Goal: Information Seeking & Learning: Check status

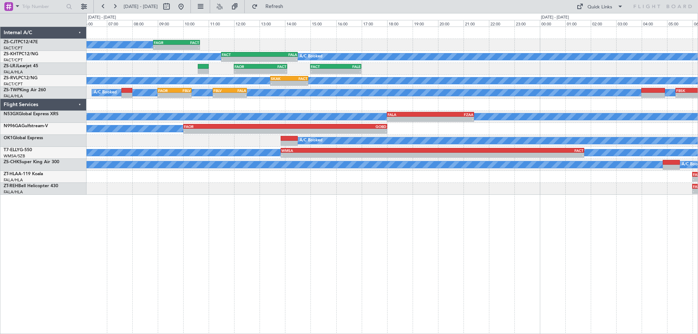
click at [187, 4] on button at bounding box center [181, 7] width 12 height 12
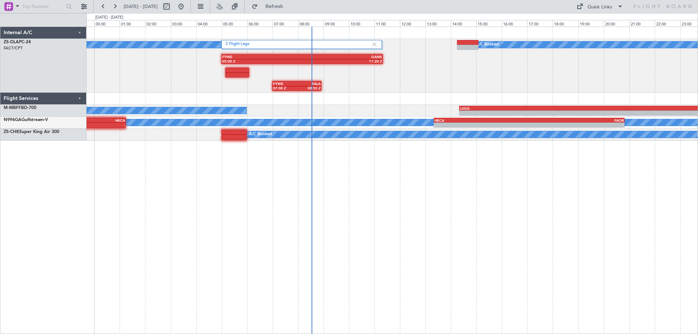
click at [447, 174] on div "A/C Booked FYWE 07:00 Z FALA 08:55 Z FYWE 05:00 Z GAMS 11:20 Z 3 Flight Legs A/…" at bounding box center [393, 181] width 612 height 308
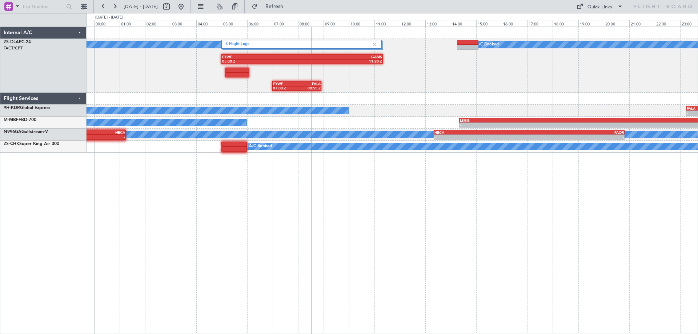
click at [241, 241] on div "A/C Booked FYWE 07:00 Z FALA 08:55 Z FYWE 05:00 Z GAMS 11:20 Z 3 Flight Legs A/…" at bounding box center [393, 181] width 612 height 308
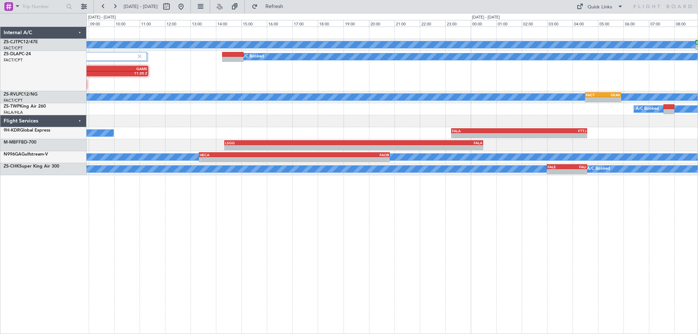
click at [311, 229] on div "A/C Booked - - FAGR 08:50 Z FACT 10:40 Z A/C Booked FYWE 05:00 Z GAMS 11:20 Z 3…" at bounding box center [393, 181] width 612 height 308
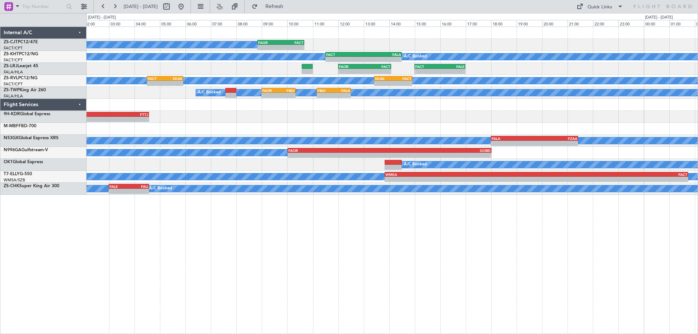
click at [358, 246] on div "A/C Booked - - FAGR 08:50 Z FACT 10:40 Z A/C Unavailable A/C Booked - - FACT 11…" at bounding box center [393, 181] width 612 height 308
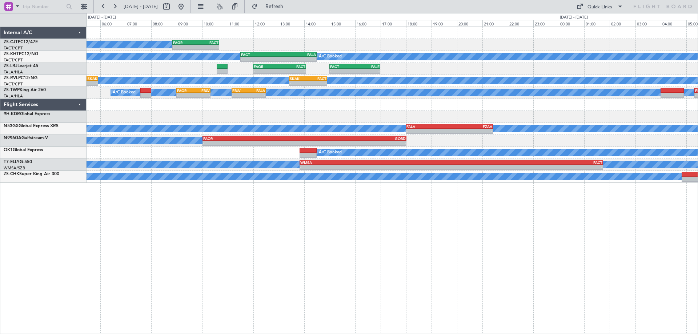
click at [460, 219] on div "A/C Booked - - FAGR 08:50 Z FACT 10:40 Z A/C Unavailable A/C Booked - - FACT 11…" at bounding box center [393, 181] width 612 height 308
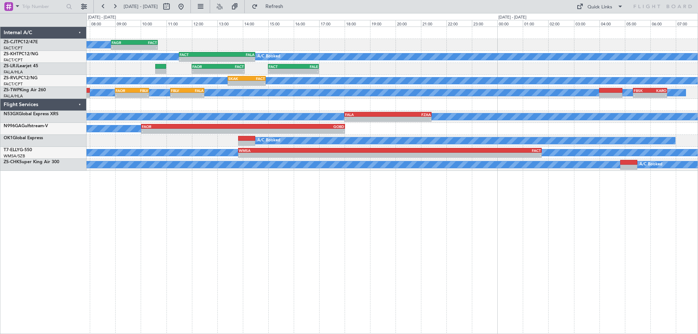
click at [482, 249] on div "A/C Booked - - FAGR 08:50 Z FACT 10:40 Z A/C Unavailable A/C Booked - - FACT 11…" at bounding box center [393, 181] width 612 height 308
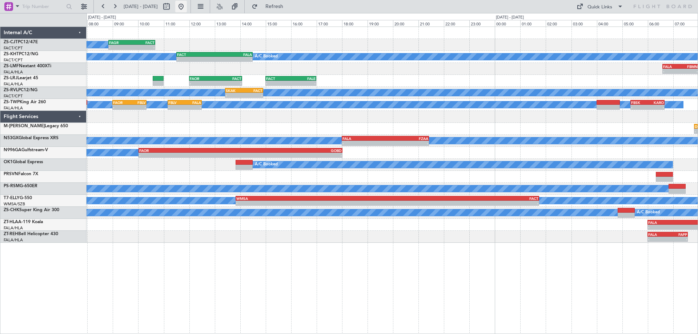
click at [187, 7] on button at bounding box center [181, 7] width 12 height 12
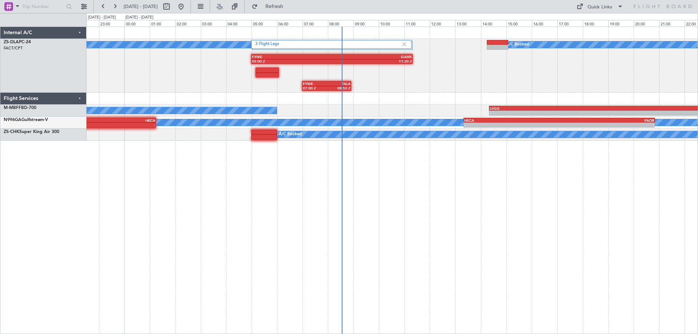
click at [580, 248] on div "A/C Booked FYWE 07:00 Z FALA 08:55 Z FYWE 05:00 Z GAMS 11:20 Z 3 Flight Legs A/…" at bounding box center [393, 181] width 612 height 308
click at [309, 321] on div "A/C Booked FYWE 07:00 Z FALA 08:55 Z FYWE 05:00 Z GAMS 11:20 Z 3 Flight Legs A/…" at bounding box center [393, 181] width 612 height 308
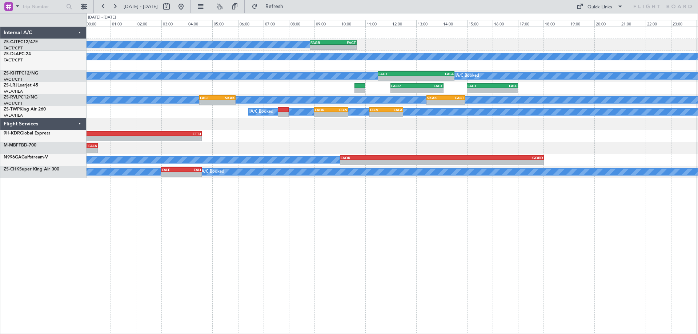
click at [289, 259] on div "A/C Booked - - FAGR 08:50 Z FACT 10:40 Z A/C Booked A/C Unavailable - - FACT 11…" at bounding box center [393, 181] width 612 height 308
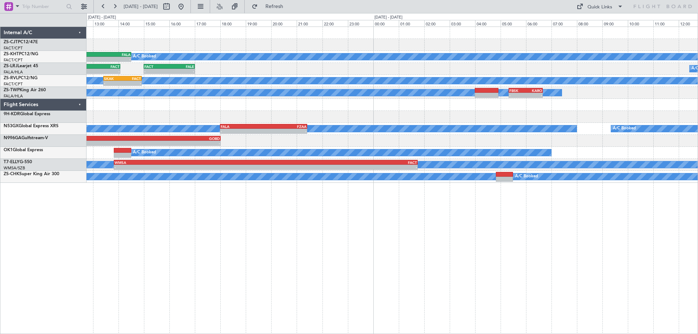
click at [131, 217] on div "FAGR 08:50 Z FACT 10:40 Z - - A/C Booked A/C Unavailable - - FACT 11:30 Z FALA …" at bounding box center [393, 181] width 612 height 308
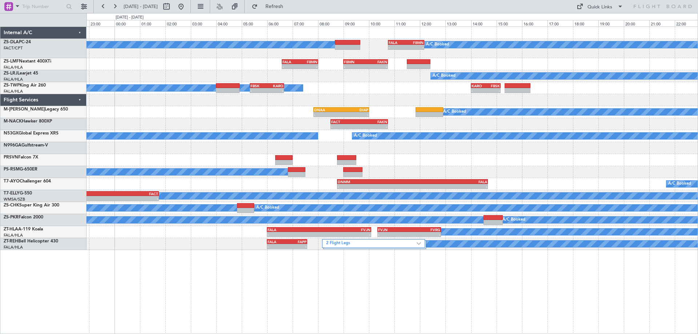
click at [409, 267] on div "A/C Booked A/C Booked - - FALA 10:45 Z FBMN 12:10 Z - - FALA 06:35 Z FBMN 08:00…" at bounding box center [393, 181] width 612 height 308
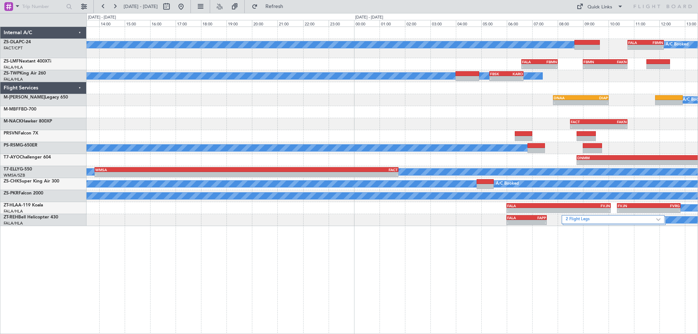
click at [608, 279] on div "A/C Booked A/C Booked - - FALA 10:45 Z FBMN 12:10 Z - - FALA 06:35 Z FBMN 08:00…" at bounding box center [393, 181] width 612 height 308
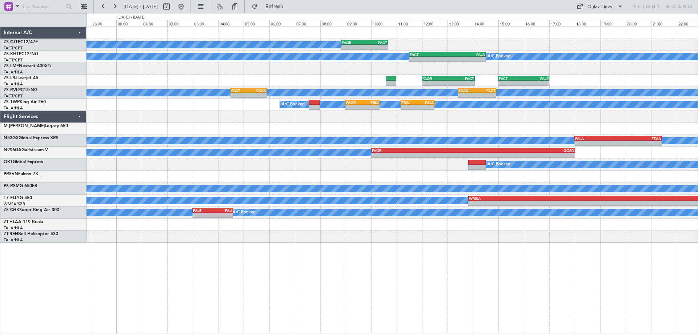
click at [408, 277] on div "A/C Booked - - FAGR 08:50 Z FACT 10:40 Z A/C Unavailable A/C Booked - - FACT 11…" at bounding box center [393, 181] width 612 height 308
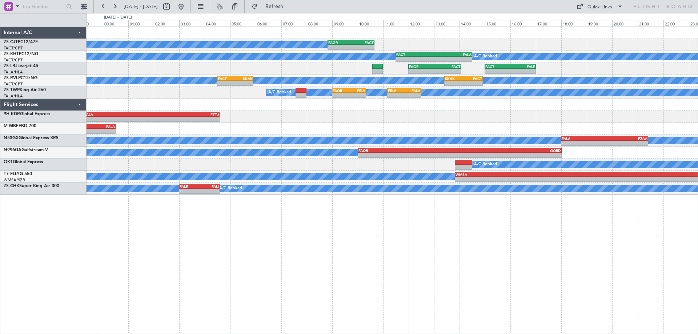
click at [411, 293] on div "A/C Booked - - FAGR 08:50 Z FACT 10:40 Z A/C Unavailable A/C Booked - - FACT 11…" at bounding box center [393, 181] width 612 height 308
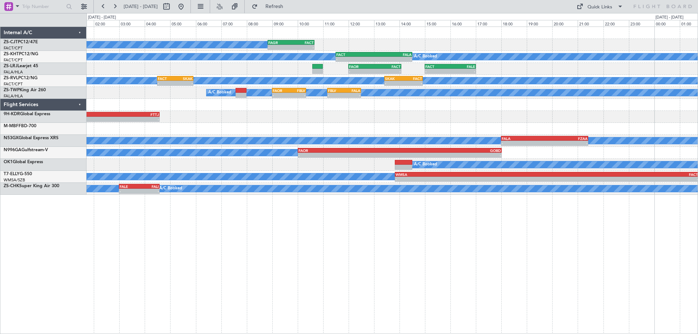
click at [450, 240] on div "A/C Booked - - FAGR 08:50 Z FACT 10:40 Z A/C Unavailable A/C Booked - - FACT 11…" at bounding box center [393, 181] width 612 height 308
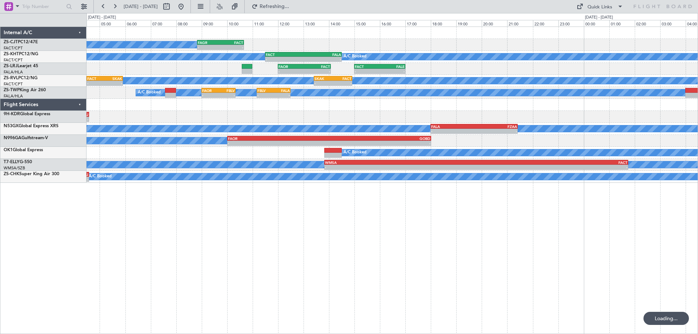
click at [327, 268] on div "A/C Booked - - FAGR 08:50 Z FACT 10:40 Z A/C Unavailable A/C Booked - - FACT 11…" at bounding box center [393, 181] width 612 height 308
click at [205, 245] on div "A/C Booked - - FAGR 08:50 Z FACT 10:40 Z A/C Unavailable A/C Booked - - FACT 11…" at bounding box center [393, 181] width 612 height 308
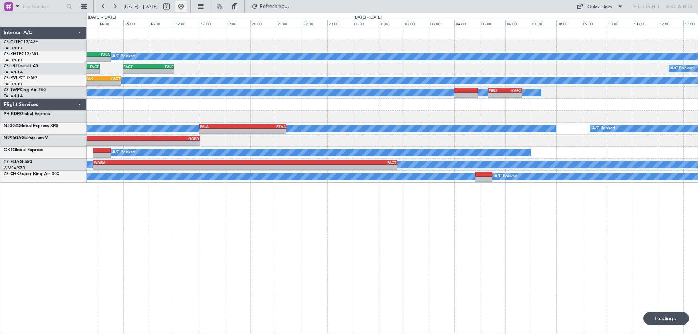
click at [187, 7] on button at bounding box center [181, 7] width 12 height 12
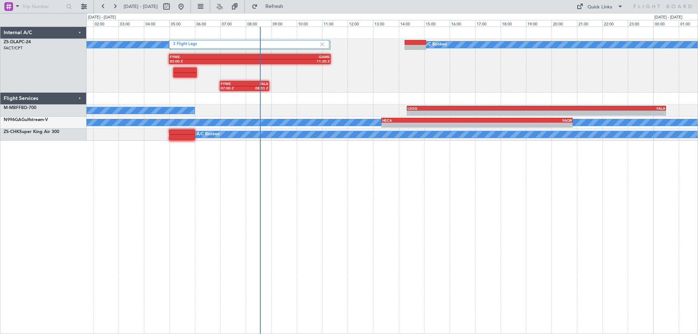
click at [512, 213] on div "3 Flight Legs A/C Booked A/C Booked FYWE 05:00 Z GAMS 11:20 Z FYWE 07:00 Z FALA…" at bounding box center [393, 181] width 612 height 308
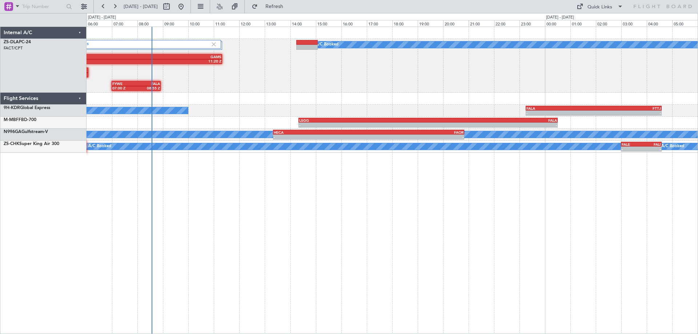
click at [420, 216] on div "3 Flight Legs A/C Booked FYWE 05:00 Z GAMS 11:20 Z FYWE 07:00 Z FALA 08:55 Z A/…" at bounding box center [393, 181] width 612 height 308
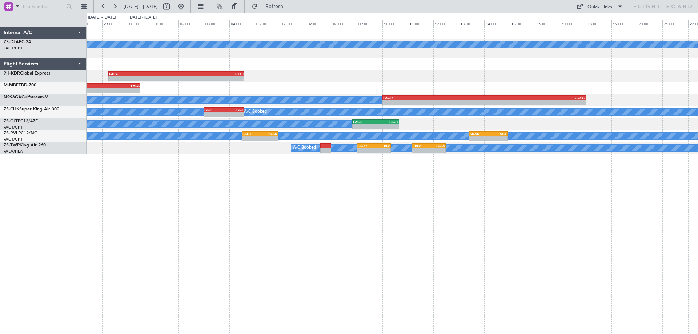
click at [262, 221] on div "A/C Booked - - FALA 23:15 Z FTTJ 04:35 Z - - LSGG 14:20 Z FALA 00:30 Z A/C Book…" at bounding box center [393, 181] width 612 height 308
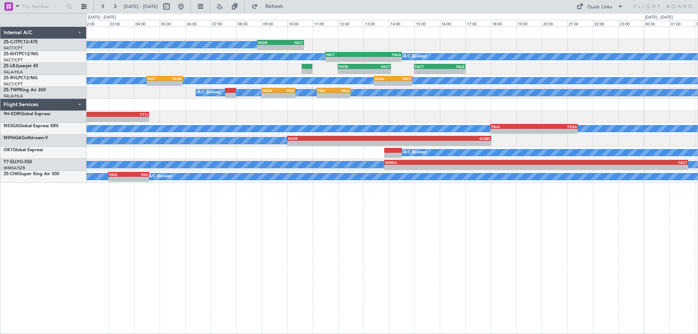
click at [491, 241] on div "A/C Booked - - FAGR 08:50 Z FACT 10:40 Z A/C Unavailable A/C Booked - - FACT 11…" at bounding box center [393, 181] width 612 height 308
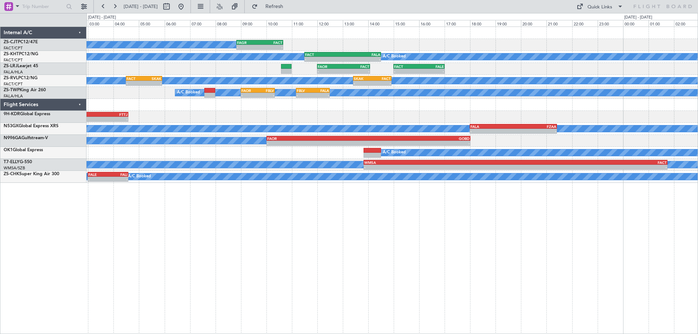
click at [291, 237] on div "A/C Booked - - FAGR 08:50 Z FACT 10:40 Z A/C Unavailable A/C Booked - - FACT 11…" at bounding box center [393, 181] width 612 height 308
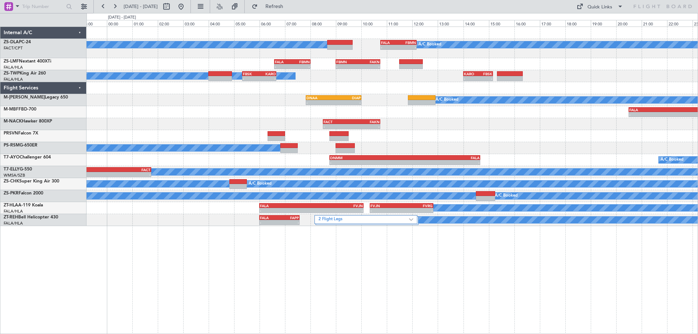
click at [648, 255] on div "A/C Booked A/C Booked - - FALA 10:45 Z FBMN 12:10 Z - - FALA 06:35 Z FBMN 08:00…" at bounding box center [393, 181] width 612 height 308
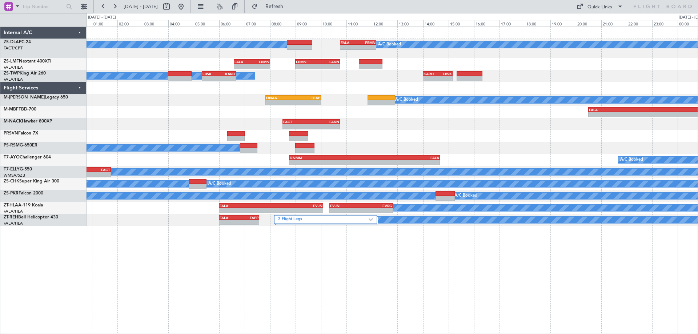
click at [553, 133] on div "A/C Booked A/C Booked - - FALA 10:45 Z FBMN 12:10 Z - - FALA 06:35 Z FBMN 08:00…" at bounding box center [392, 126] width 611 height 199
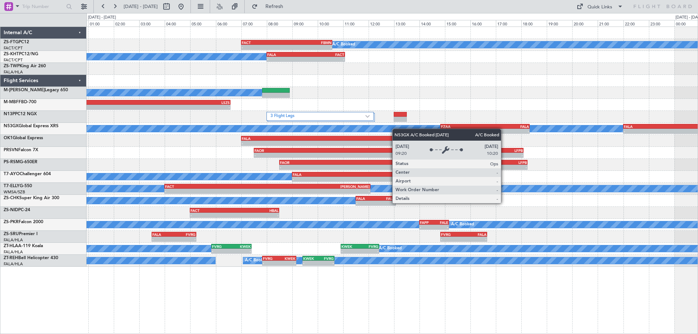
click at [396, 129] on div "A/C Booked - - FACT 07:00 Z FBMN 10:35 Z A/C Booked - - FALA 08:00 Z FACT 11:05…" at bounding box center [392, 147] width 611 height 240
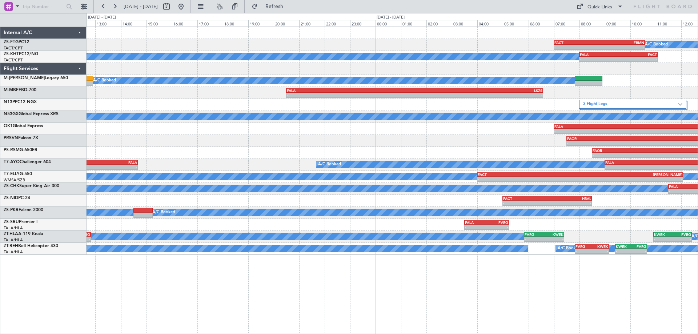
click at [621, 306] on div "A/C Booked - - FACT 07:00 Z FBMN 10:35 Z A/C Booked - - FALA 08:00 Z FACT 11:05…" at bounding box center [393, 181] width 612 height 308
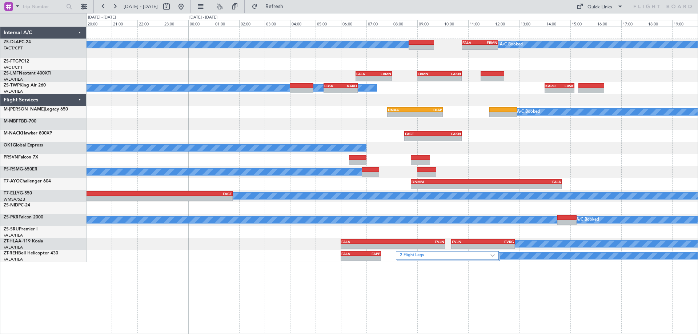
click at [487, 148] on div "A/C Booked" at bounding box center [392, 148] width 611 height 12
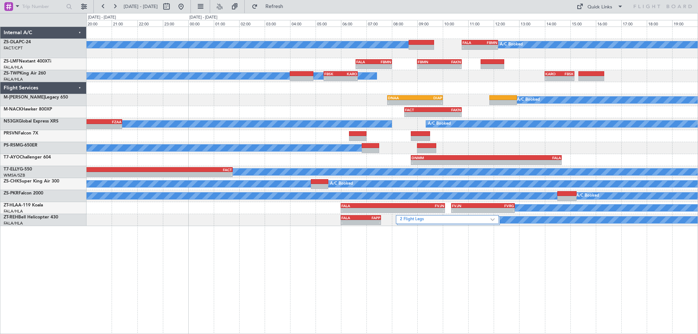
click at [467, 275] on div "A/C Booked A/C Booked - - FALA 10:45 Z FBMN 12:10 Z - - FALA 06:35 Z FBMN 08:00…" at bounding box center [393, 181] width 612 height 308
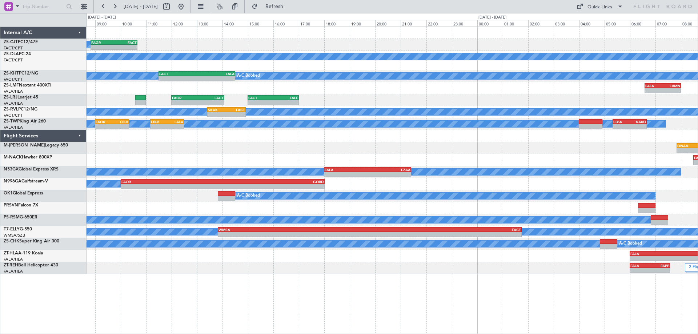
click at [374, 282] on div "A/C Booked - - FAGR 08:50 Z FACT 10:40 Z A/C Booked - - FALA 10:45 Z FBMN 12:10…" at bounding box center [393, 181] width 612 height 308
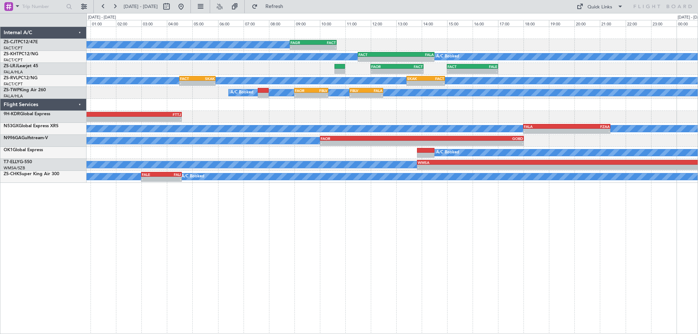
click at [307, 113] on div "- - FALA 23:15 Z FTTJ 04:35 Z" at bounding box center [392, 117] width 611 height 12
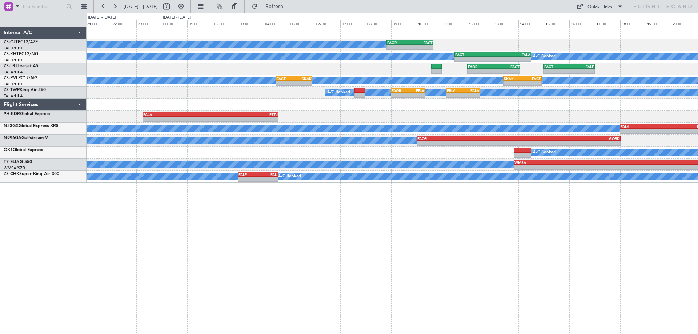
click at [301, 236] on div "A/C Booked - - FAGR 08:50 Z FACT 10:40 Z A/C Unavailable A/C Booked - - FACT 11…" at bounding box center [393, 181] width 612 height 308
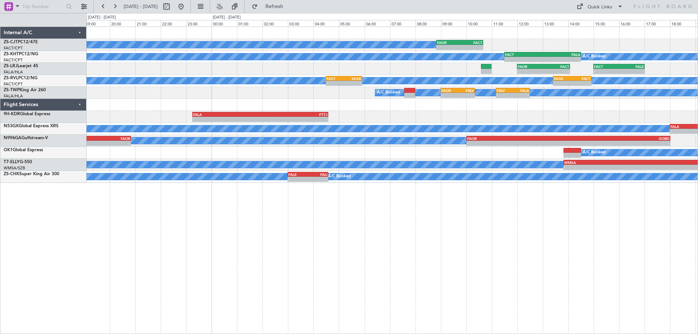
click at [412, 236] on div "A/C Booked - - FAGR 08:50 Z FACT 10:40 Z A/C Unavailable A/C Booked - - FACT 11…" at bounding box center [393, 181] width 612 height 308
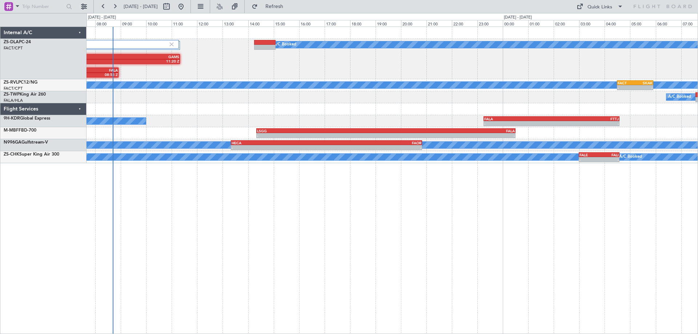
click at [495, 236] on div "3 Flight Legs A/C Booked FYWE 05:00 Z GAMS 11:20 Z FYWE 07:00 Z FALA 08:55 Z A/…" at bounding box center [393, 181] width 612 height 308
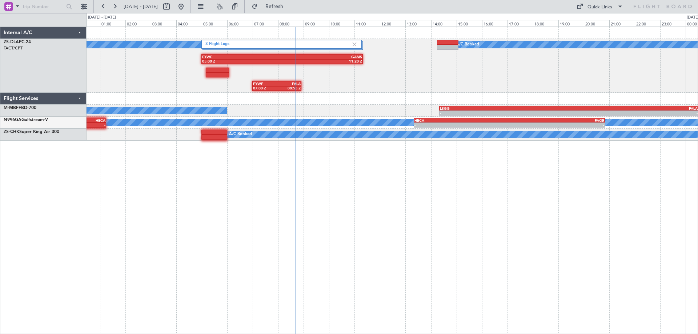
click at [405, 261] on div "3 Flight Legs A/C Booked FYWE 05:00 Z GAMS 11:20 Z FYWE 07:00 Z FALA 08:55 Z A/…" at bounding box center [393, 181] width 612 height 308
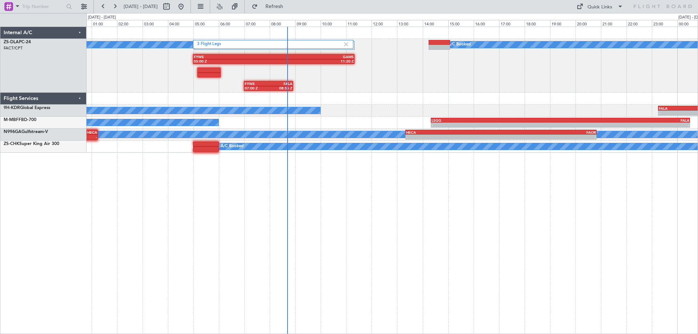
click at [470, 98] on div at bounding box center [392, 99] width 611 height 12
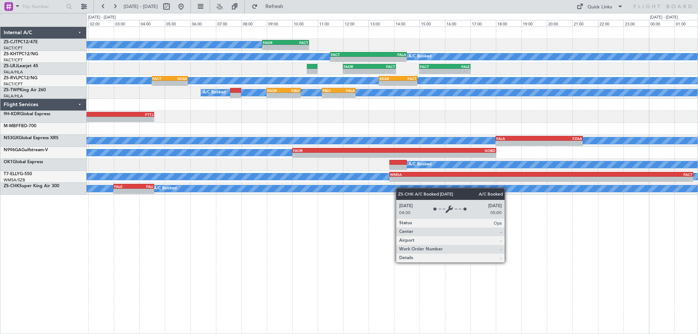
click at [371, 192] on div "A/C Booked - - FAGR 08:50 Z FACT 10:40 Z A/C Unavailable A/C Booked - - FACT 11…" at bounding box center [392, 111] width 611 height 168
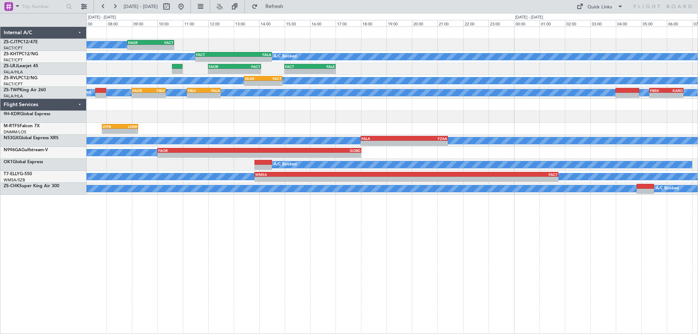
click at [375, 255] on div "A/C Booked - - FAGR 08:50 Z FACT 10:40 Z A/C Unavailable A/C Booked - - FACT 11…" at bounding box center [393, 181] width 612 height 308
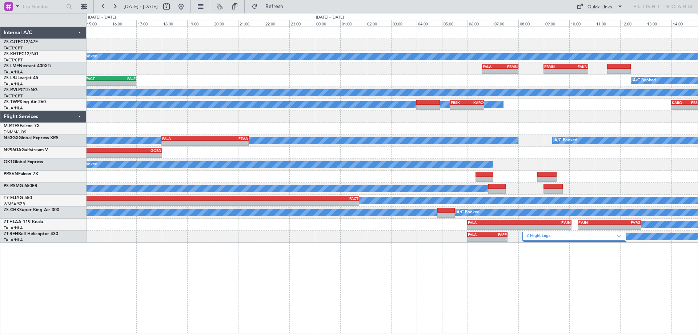
click at [249, 208] on div "FAGR 08:50 Z FACT 10:40 Z - - A/C Unavailable A/C Booked FACT 11:30 Z FALA 14:3…" at bounding box center [392, 135] width 611 height 216
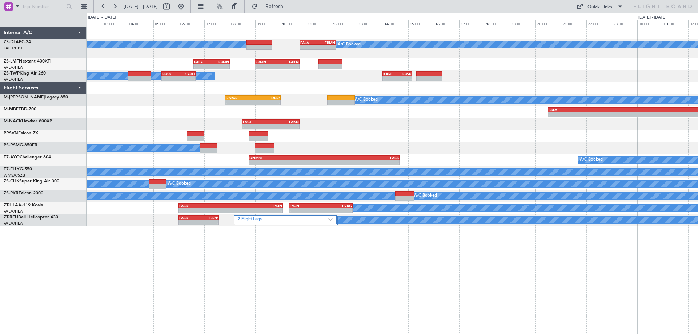
click at [486, 264] on div "A/C Booked A/C Booked - - FALA 10:45 Z FBMN 12:10 Z - - FALA 06:35 Z FBMN 08:00…" at bounding box center [393, 181] width 612 height 308
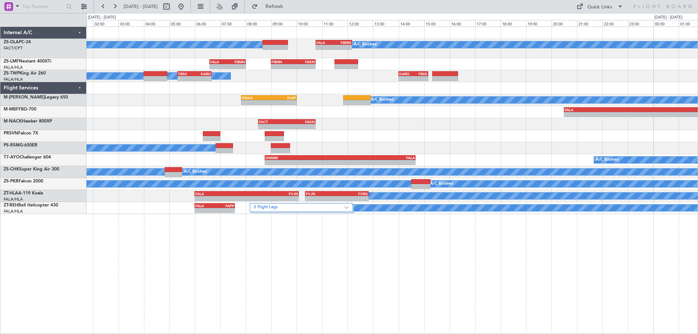
click at [515, 266] on div "A/C Booked A/C Booked - - FALA 10:45 Z FBMN 12:10 Z - - FALA 06:35 Z FBMN 08:00…" at bounding box center [393, 181] width 612 height 308
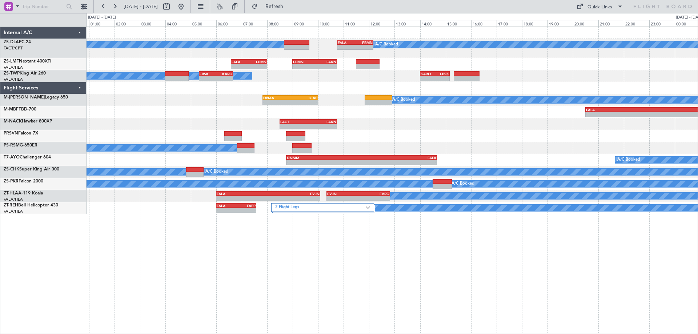
click at [473, 276] on div "A/C Booked A/C Booked - - FALA 10:45 Z FBMN 12:10 Z - - FALA 06:35 Z FBMN 08:00…" at bounding box center [393, 181] width 612 height 308
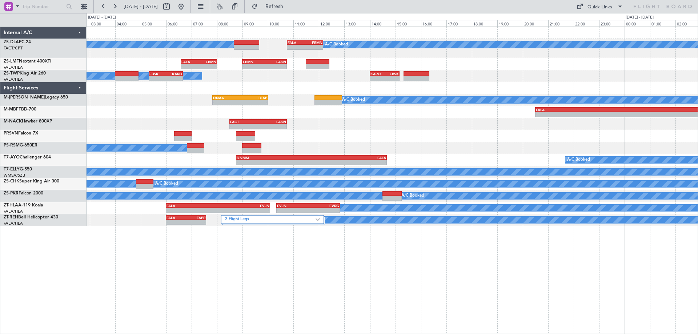
click at [166, 271] on div "A/C Booked A/C Booked - - FALA 10:45 Z FBMN 12:10 Z - - FALA 06:35 Z FBMN 08:00…" at bounding box center [393, 181] width 612 height 308
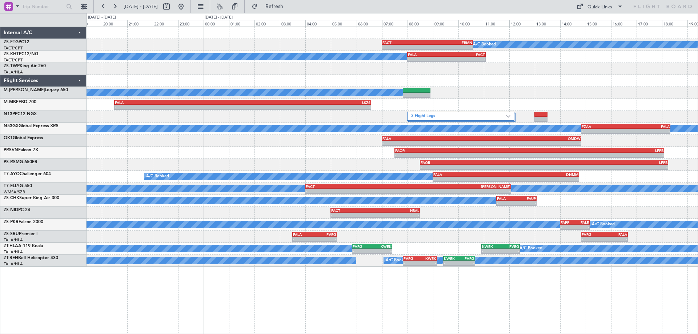
click at [420, 277] on div "A/C Booked - - FACT 07:00 Z FBMN 10:35 Z A/C Booked - - FALA 08:00 Z FACT 11:05…" at bounding box center [393, 181] width 612 height 308
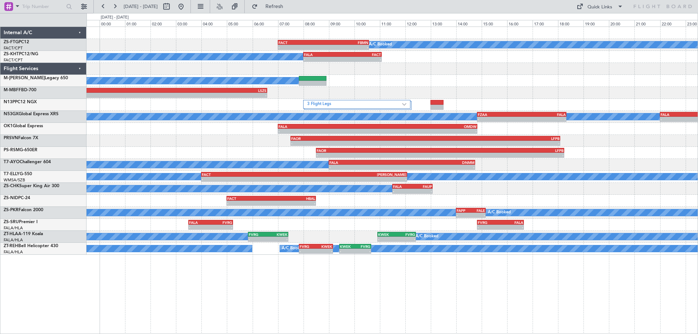
click at [333, 284] on div "A/C Booked - - FACT 07:00 Z FBMN 10:35 Z A/C Booked - - FALA 08:00 Z FACT 11:05…" at bounding box center [393, 181] width 612 height 308
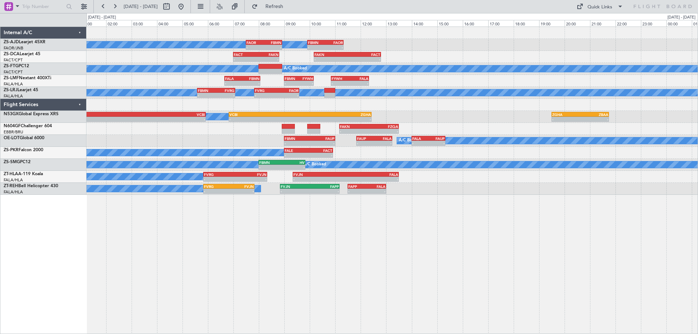
click at [329, 259] on div "A/C Booked A/C Booked A/C Booked - - FAOR 07:30 Z FBMN 08:55 Z - - FBMN 09:55 Z…" at bounding box center [393, 181] width 612 height 308
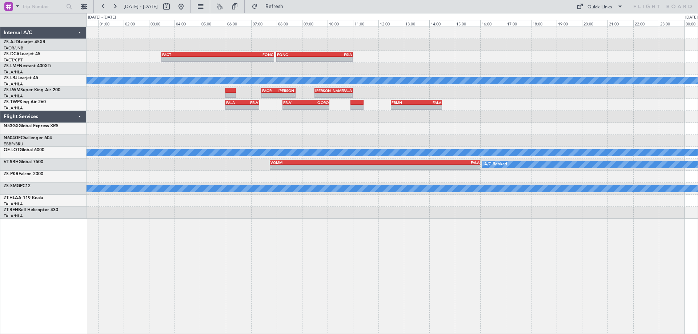
click at [215, 271] on div "FACT 03:30 Z FQNC 07:55 Z - - - - FQNC 08:00 Z FSIA 11:00 Z - - FSIA 05:50 Z FQ…" at bounding box center [393, 181] width 612 height 308
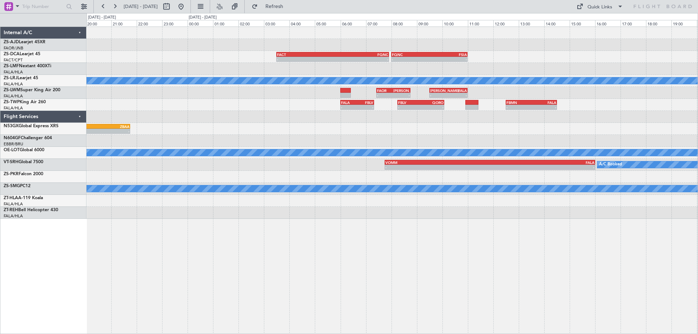
click at [457, 249] on div "FACT 03:30 Z FQNC 07:55 Z - - - - FQNC 08:00 Z FSIA 11:00 Z A/C Booked - - FAOR…" at bounding box center [393, 181] width 612 height 308
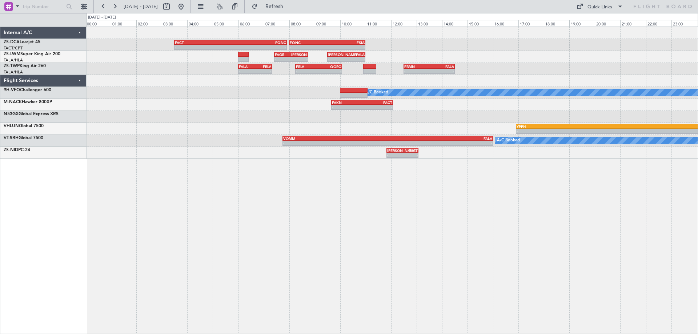
click at [560, 238] on div "FACT 03:30 Z FQNC 07:55 Z - - - - FQNC 08:00 Z FSIA 11:00 Z - - FSIA 05:50 Z FQ…" at bounding box center [393, 181] width 612 height 308
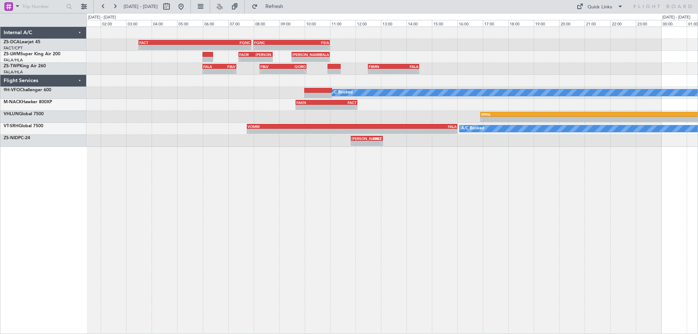
click at [393, 252] on div "FACT 03:30 Z FQNC 07:55 Z - - - - FQNC 08:00 Z FSIA 11:00 Z - - FSIA 05:50 Z FQ…" at bounding box center [393, 181] width 612 height 308
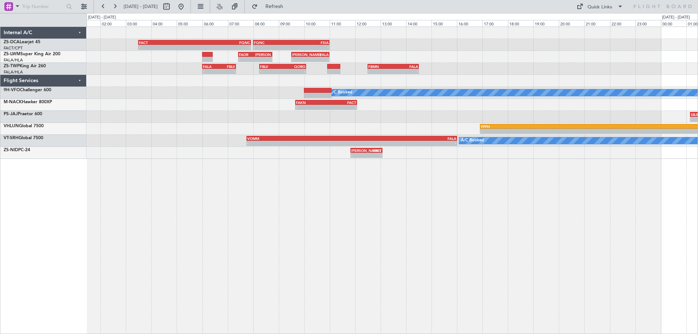
click at [266, 248] on div "FACT 03:30 Z FQNC 07:55 Z - - - - FQNC 08:00 Z FSIA 11:00 Z - - FSIA 05:50 Z FQ…" at bounding box center [393, 181] width 612 height 308
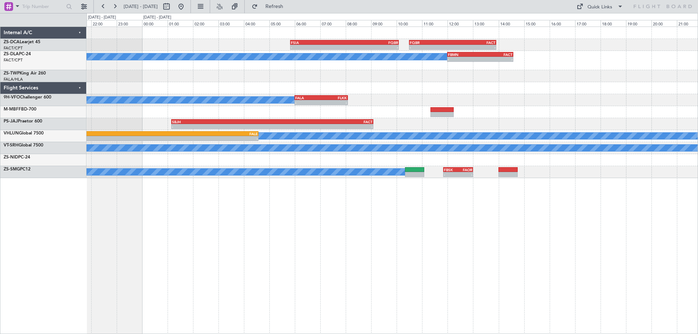
click at [276, 214] on div "- - FSIA 05:50 Z FQBR 10:05 Z - - FQBR 10:30 Z FACT 13:55 Z A/C Booked - - FBMN…" at bounding box center [393, 181] width 612 height 308
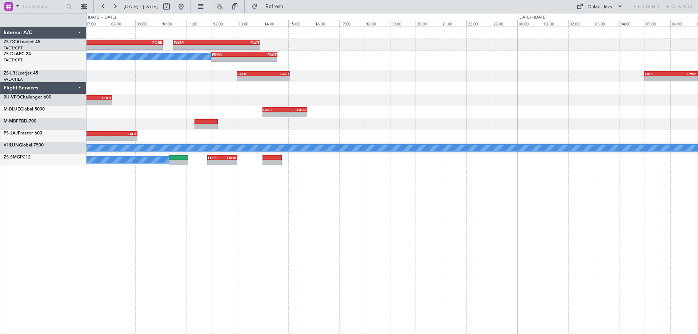
click at [357, 216] on div "- - FSIA 05:50 Z FQBR 10:05 Z - - FQBR 10:30 Z FACT 13:55 Z A/C Booked - - FBMN…" at bounding box center [393, 181] width 612 height 308
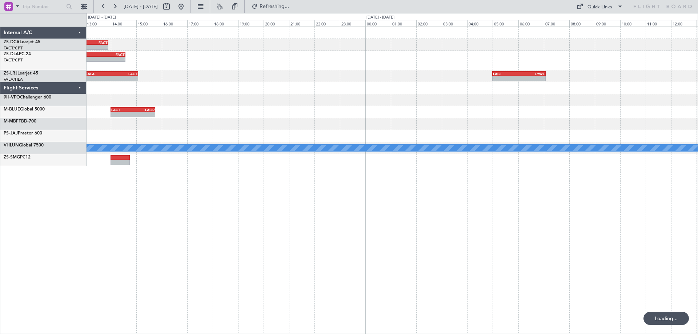
click at [352, 215] on div "- - FQBR 10:30 Z FACT 13:55 Z FSIA 05:50 Z FQBR 10:05 Z - - - - FBMN 12:00 Z FA…" at bounding box center [393, 181] width 612 height 308
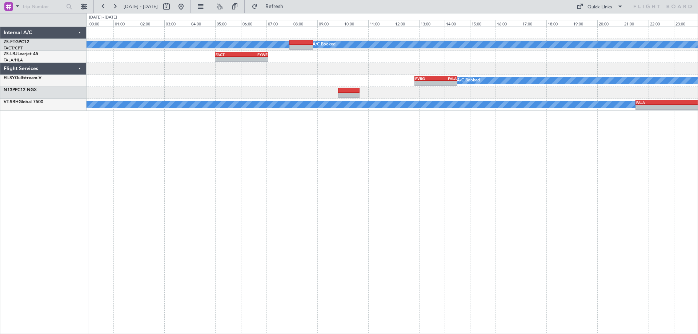
click at [570, 212] on div "A/C Booked A/C Booked - - FACT 05:00 Z FYWE 07:05 Z - - FYWE 05:00 Z FBSK 06:40…" at bounding box center [393, 181] width 612 height 308
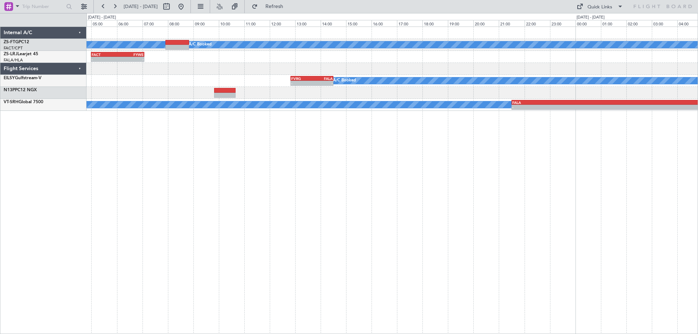
click at [377, 174] on div "A/C Booked A/C Booked - - FACT 05:00 Z FYWE 07:05 Z - - FYWE 05:00 Z FBSK 06:40…" at bounding box center [393, 181] width 612 height 308
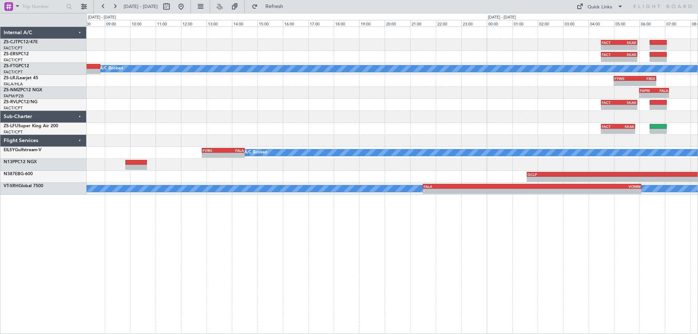
click at [509, 234] on div "- - FACT 04:30 Z SKAK 05:55 Z - - FACT 04:30 Z SKAK 05:55 Z A/C Booked A/C Book…" at bounding box center [393, 181] width 612 height 308
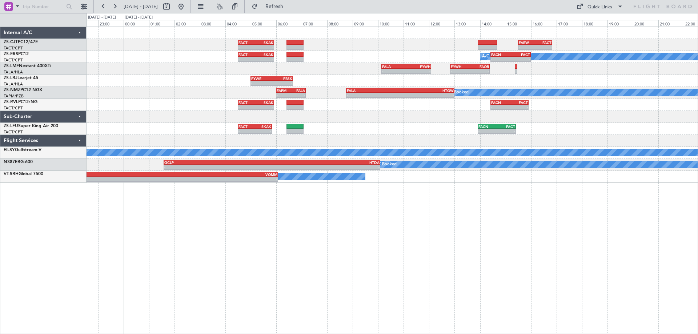
click at [240, 278] on div "- - FACT 04:30 Z SKAK 05:55 Z - - FABW 15:30 Z FACT 16:50 Z - - FACT 04:30 Z SK…" at bounding box center [393, 181] width 612 height 308
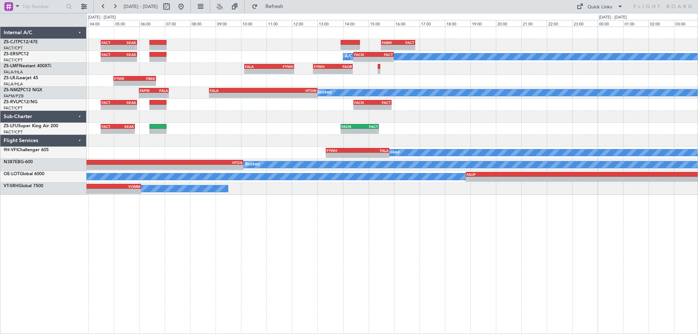
click at [204, 236] on div "- - FACT 04:30 Z SKAK 05:55 Z - - FABW 15:30 Z FACT 16:50 Z - - FACT 04:30 Z SK…" at bounding box center [393, 181] width 612 height 308
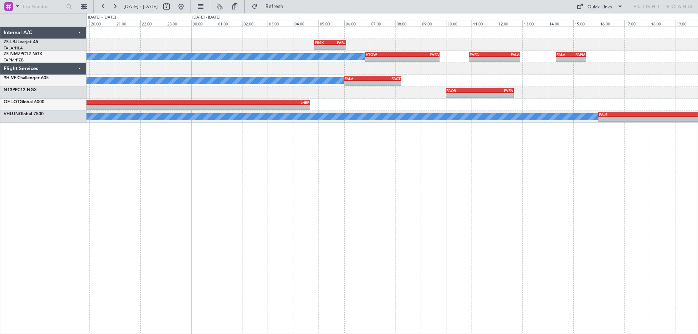
click at [67, 213] on div "FBSK 04:50 Z FABL 06:05 Z - - A/C Booked - - HTGW 06:50 Z FVFA 09:45 Z - - FVFA…" at bounding box center [349, 173] width 698 height 321
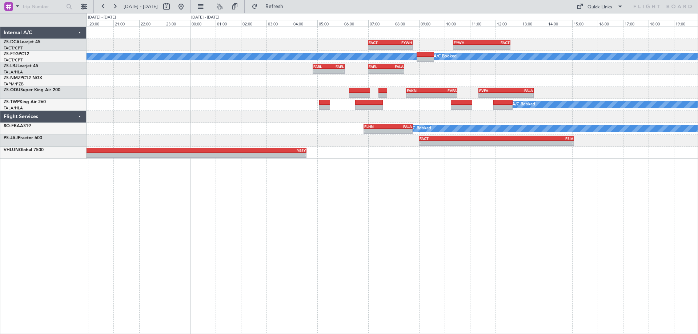
click at [404, 222] on div "- - FACT 07:00 Z FYWH 08:45 Z - - FYWH 10:20 Z FACT 12:35 Z A/C Booked A/C Book…" at bounding box center [393, 181] width 612 height 308
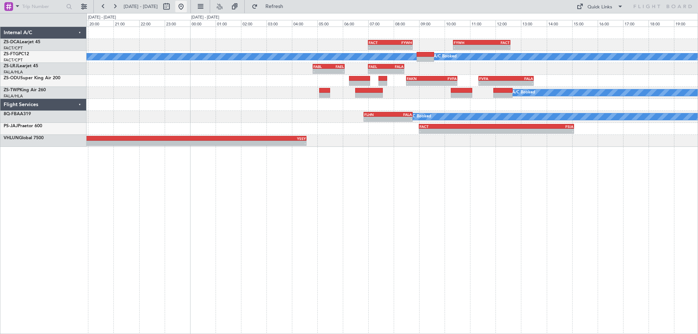
click at [187, 9] on button at bounding box center [181, 7] width 12 height 12
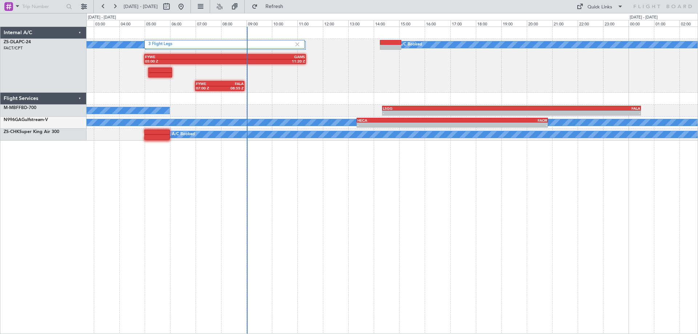
click at [286, 242] on div "3 Flight Legs A/C Booked A/C Booked FYWE 05:00 Z GAMS 11:20 Z FYWE 07:00 Z FALA…" at bounding box center [393, 181] width 612 height 308
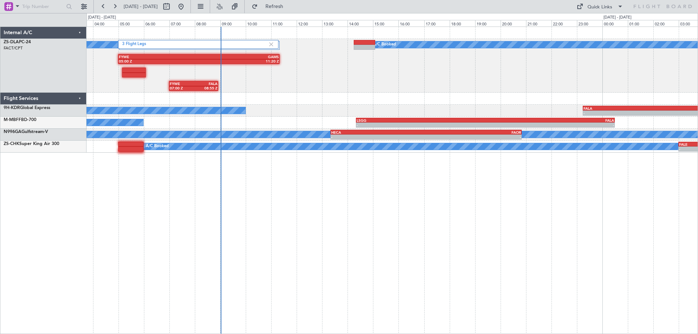
click at [313, 215] on div "3 Flight Legs A/C Booked A/C Booked FYWE 05:00 Z GAMS 11:20 Z FYWE 07:00 Z FALA…" at bounding box center [393, 181] width 612 height 308
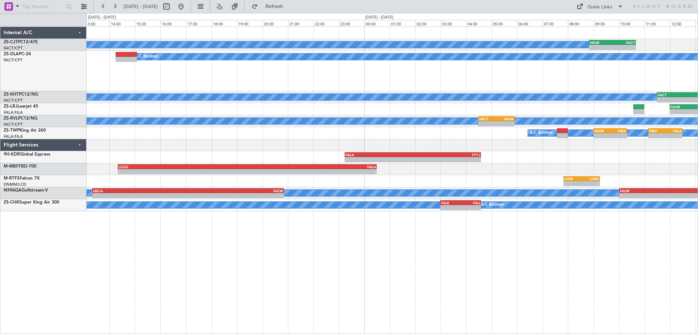
click at [386, 236] on div "A/C Booked - - FAGR 08:50 Z FACT 10:40 Z A/C Booked FYWE 05:00 Z GAMS 11:20 Z 3…" at bounding box center [393, 181] width 612 height 308
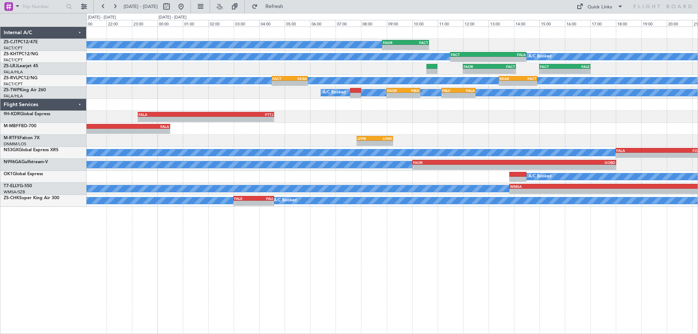
click at [324, 252] on div "A/C Booked - - FAGR 08:50 Z FACT 10:40 Z A/C Unavailable - - FACT 11:30 Z FALA …" at bounding box center [393, 181] width 612 height 308
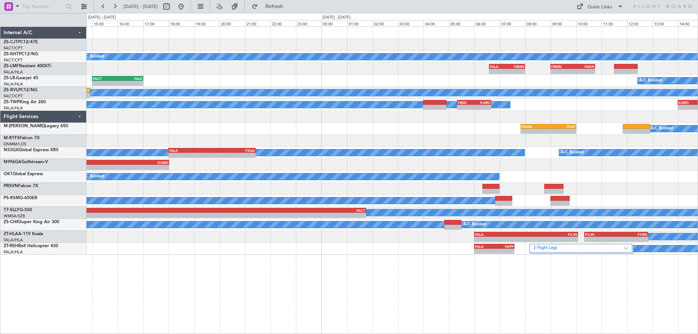
click at [448, 244] on div "FAGR 08:50 Z FACT 10:40 Z - - A/C Booked A/C Unavailable A/C Booked FACT 11:30 …" at bounding box center [392, 141] width 611 height 228
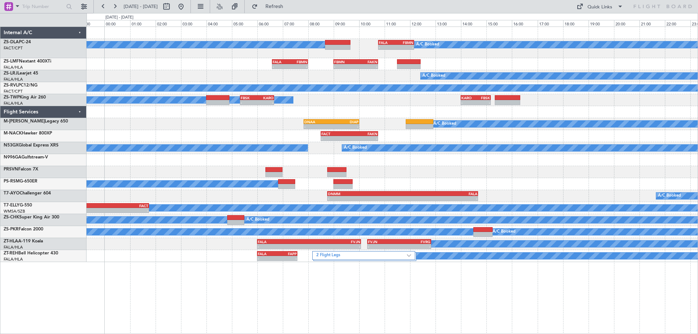
click at [359, 302] on div "A/C Booked A/C Booked - - FALA 10:45 Z FBMN 12:10 Z - - FALA 06:35 Z FBMN 08:00…" at bounding box center [393, 181] width 612 height 308
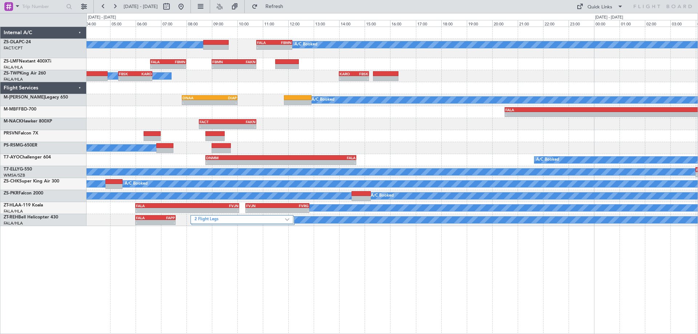
click at [457, 267] on div "A/C Booked A/C Booked - - FALA 10:45 Z FBMN 12:10 Z - - FALA 06:35 Z FBMN 08:00…" at bounding box center [393, 181] width 612 height 308
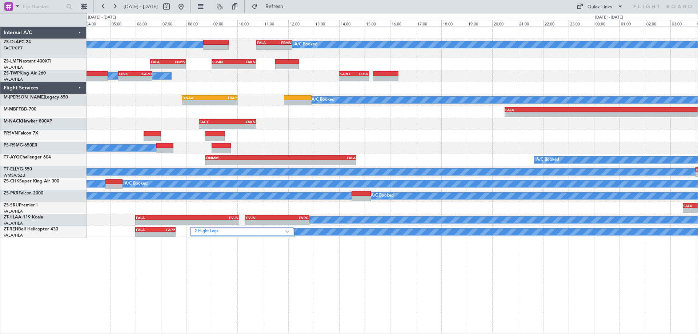
click at [243, 283] on div "A/C Booked A/C Booked - - FALA 10:45 Z FBMN 12:10 Z - - FALA 06:35 Z FBMN 08:00…" at bounding box center [393, 181] width 612 height 308
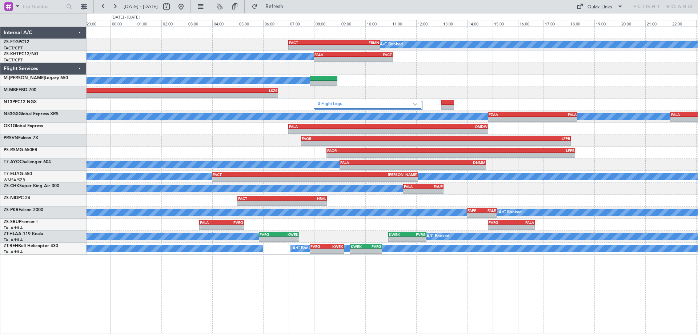
click at [525, 280] on div "A/C Booked - - FACT 07:00 Z FBMN 10:35 Z A/C Booked - - FALA 08:00 Z FACT 11:05…" at bounding box center [393, 181] width 612 height 308
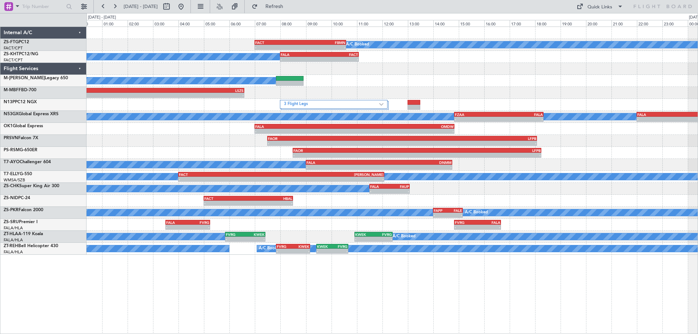
click at [515, 308] on div "A/C Booked - - FACT 07:00 Z FBMN 10:35 Z A/C Booked - - FALA 08:00 Z FACT 11:05…" at bounding box center [393, 181] width 612 height 308
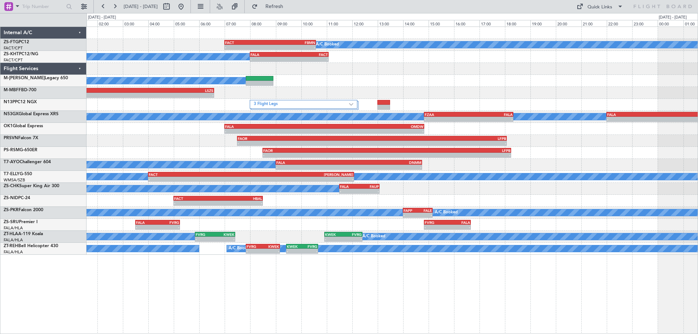
click at [440, 272] on div "A/C Booked - - FACT 07:00 Z FBMN 10:35 Z A/C Booked - - FALA 08:00 Z FACT 11:05…" at bounding box center [393, 181] width 612 height 308
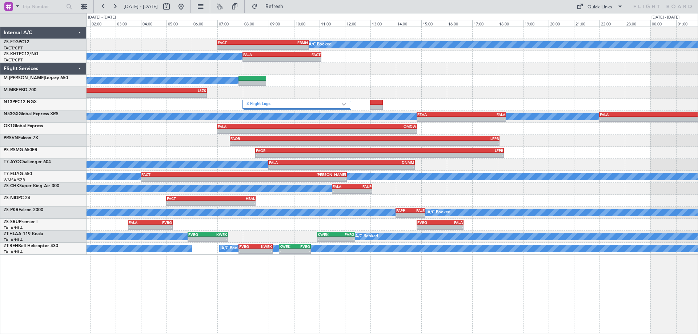
click at [479, 268] on div "A/C Booked - - FACT 07:00 Z FBMN 10:35 Z A/C Booked - - FALA 08:00 Z FACT 11:05…" at bounding box center [393, 181] width 612 height 308
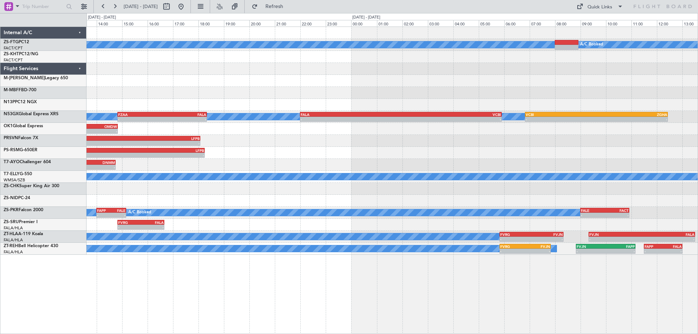
click at [169, 307] on div "A/C Booked A/C Booked FACT 07:00 Z FBMN 10:35 Z - - FALA 08:00 Z FACT 11:05 Z -…" at bounding box center [393, 181] width 612 height 308
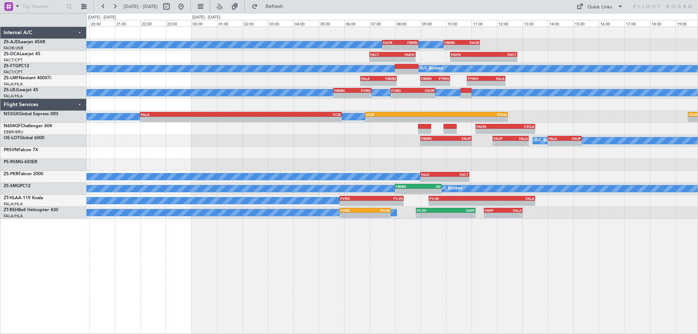
click at [552, 317] on div "A/C Booked A/C Booked A/C Booked - - FAOR 07:30 Z FBMN 08:55 Z - - FBMN 09:55 Z…" at bounding box center [393, 181] width 612 height 308
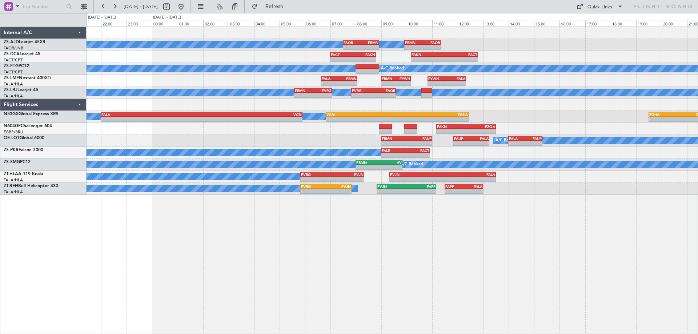
click at [539, 236] on div "A/C Booked A/C Booked A/C Booked - - FAOR 07:30 Z FBMN 08:55 Z - - FBMN 09:55 Z…" at bounding box center [393, 181] width 612 height 308
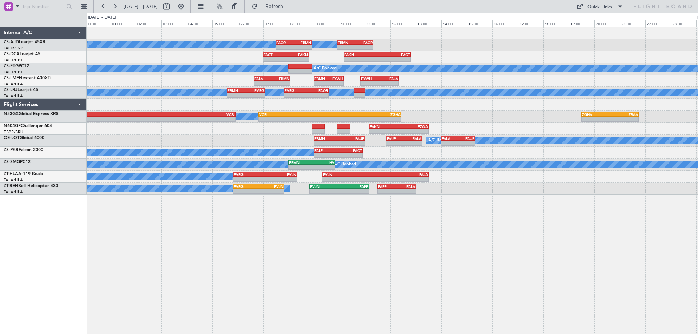
click at [545, 242] on div "A/C Booked A/C Booked A/C Booked - - FAOR 07:30 Z FBMN 08:55 Z - - FBMN 09:55 Z…" at bounding box center [393, 181] width 612 height 308
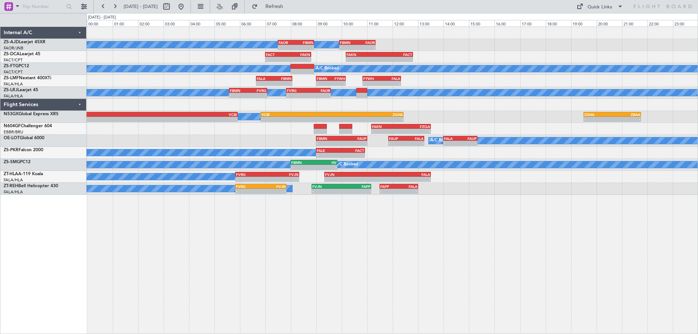
click at [624, 257] on div "A/C Booked A/C Booked A/C Booked - - FAOR 07:30 Z FBMN 08:55 Z - - FBMN 09:55 Z…" at bounding box center [393, 181] width 612 height 308
